Goal: Find specific page/section: Find specific page/section

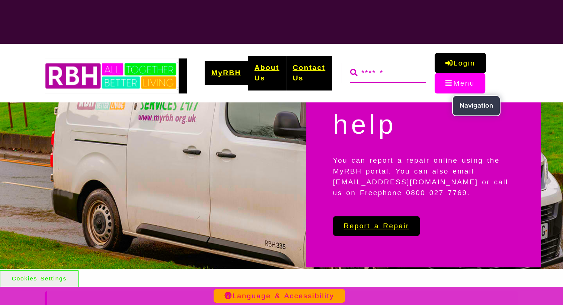
click at [446, 84] on button "Menu" at bounding box center [459, 83] width 51 height 20
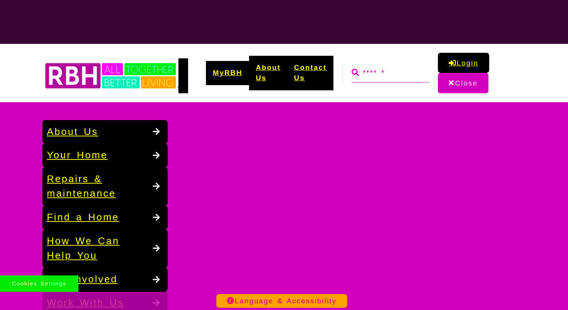
click at [58, 280] on button "Cookies Settings" at bounding box center [39, 284] width 78 height 17
click at [55, 286] on button "Cookies Settings" at bounding box center [39, 284] width 78 height 17
click at [35, 286] on button "Cookies Settings" at bounding box center [39, 284] width 78 height 17
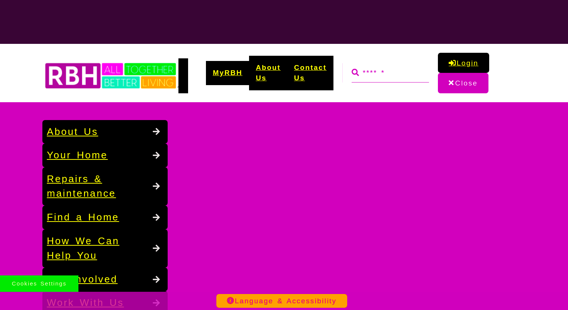
drag, startPoint x: 35, startPoint y: 286, endPoint x: 9, endPoint y: 286, distance: 25.3
click at [8, 288] on button "Cookies Settings" at bounding box center [39, 284] width 78 height 17
click at [102, 306] on div "Language & Accessibility" at bounding box center [284, 301] width 568 height 18
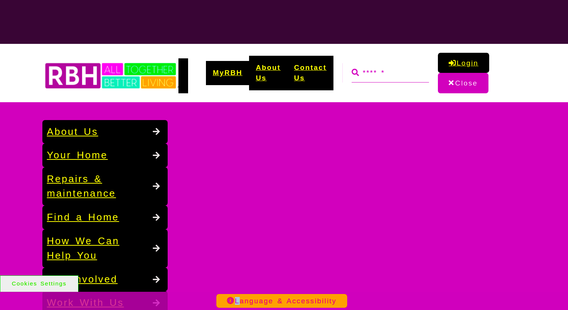
click at [102, 306] on div "Language & Accessibility" at bounding box center [284, 301] width 568 height 18
click at [449, 81] on button "Close" at bounding box center [463, 83] width 50 height 20
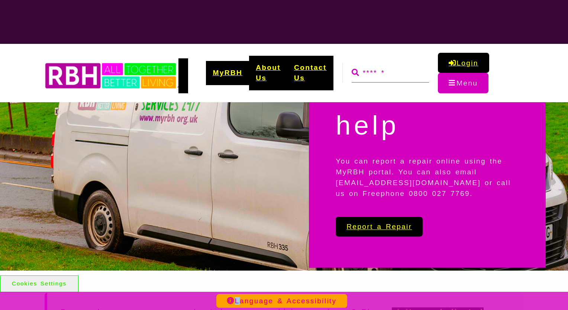
click at [306, 65] on link "Contact Us" at bounding box center [310, 73] width 46 height 35
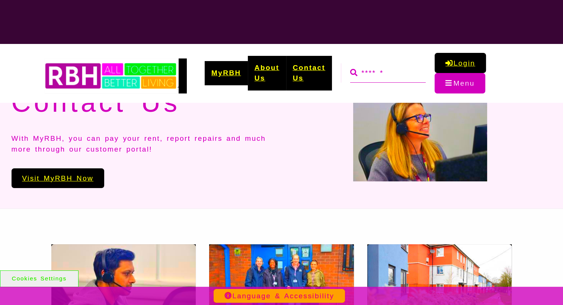
click at [303, 70] on link "Contact Us" at bounding box center [309, 73] width 46 height 35
click at [354, 100] on div "MyRBH About Us Contact Us Menu" at bounding box center [281, 73] width 473 height 58
click at [315, 66] on link "Contact Us" at bounding box center [309, 73] width 46 height 35
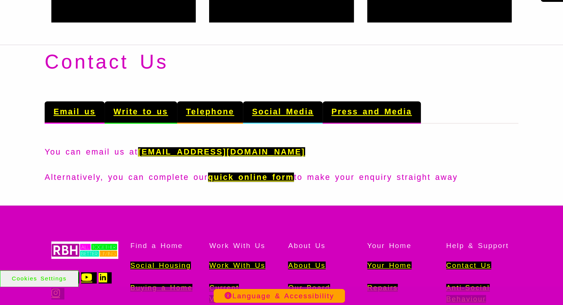
scroll to position [706, 0]
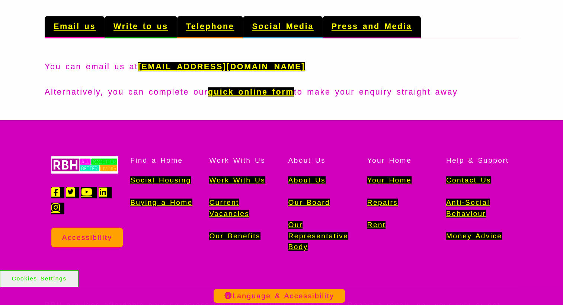
click at [235, 184] on link "Work With Us" at bounding box center [237, 180] width 56 height 8
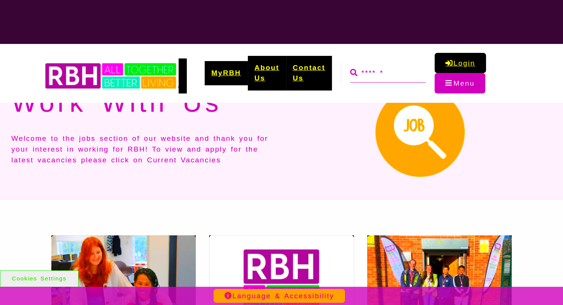
click at [378, 85] on div "MyRBH About Us Contact Us Search Menu Search" at bounding box center [352, 73] width 331 height 41
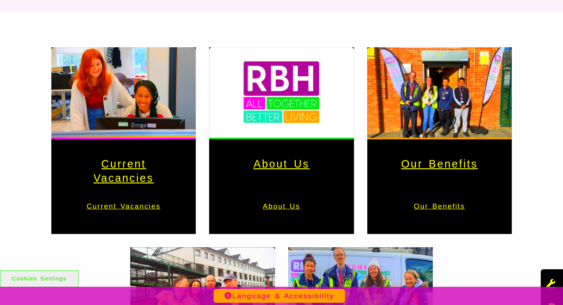
scroll to position [223, 0]
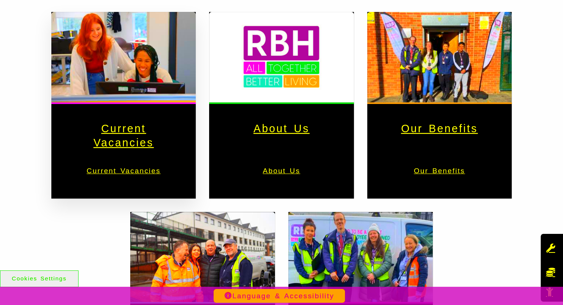
click at [120, 128] on h3 "Current Vacancies" at bounding box center [123, 136] width 109 height 28
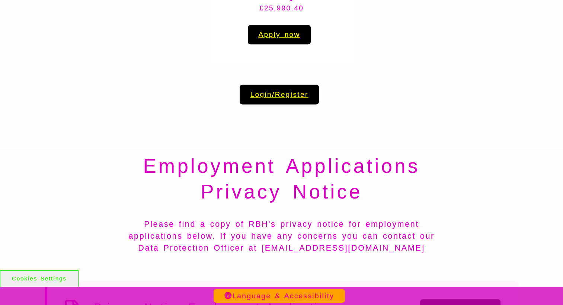
scroll to position [1041, 0]
